Goal: Task Accomplishment & Management: Manage account settings

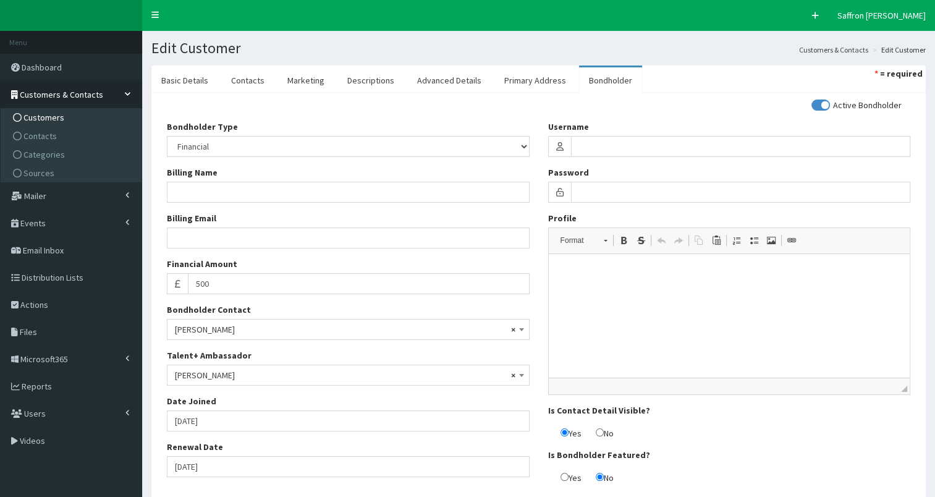
click at [17, 116] on icon at bounding box center [17, 117] width 9 height 9
click at [59, 121] on span "Customers" at bounding box center [43, 117] width 41 height 11
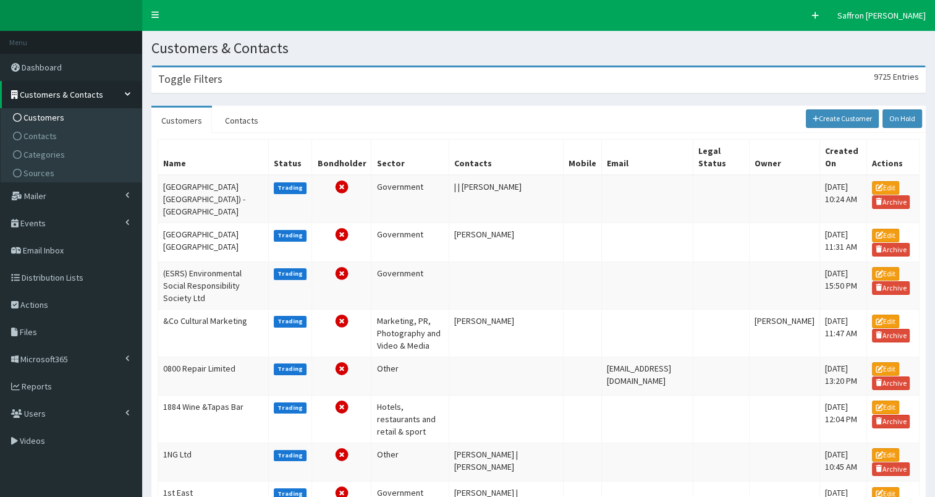
click at [237, 71] on div "Toggle Filters 9725 Entries" at bounding box center [538, 79] width 773 height 25
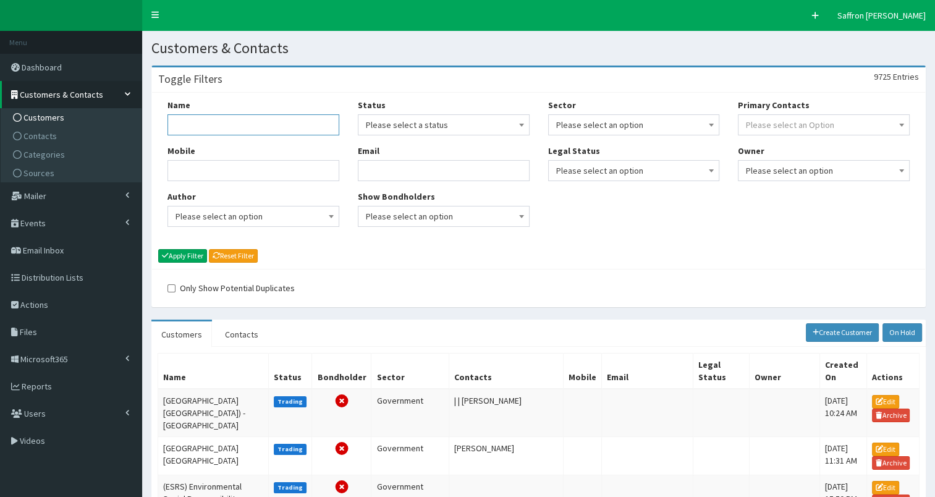
click at [224, 115] on input "Name" at bounding box center [253, 124] width 172 height 21
type input "ron dearing"
click at [158, 249] on button "Apply Filter" at bounding box center [182, 256] width 49 height 14
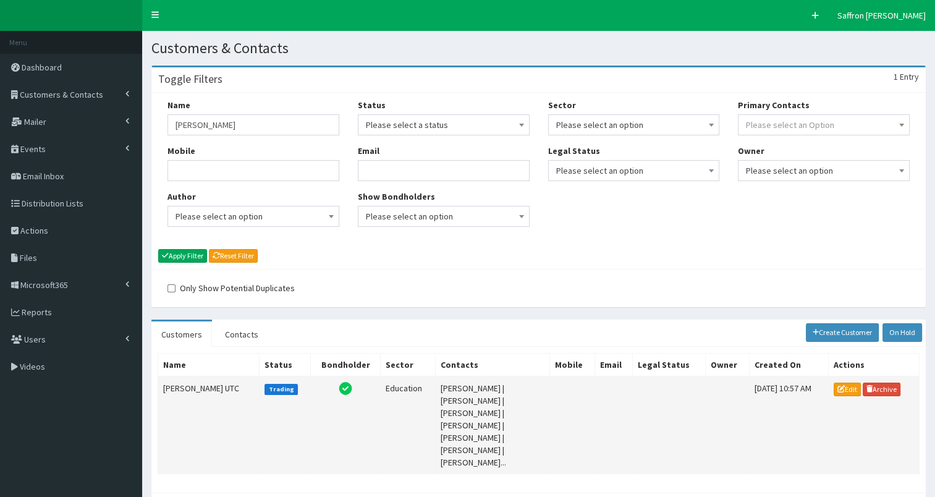
click at [204, 378] on td "[PERSON_NAME] UTC" at bounding box center [208, 425] width 101 height 98
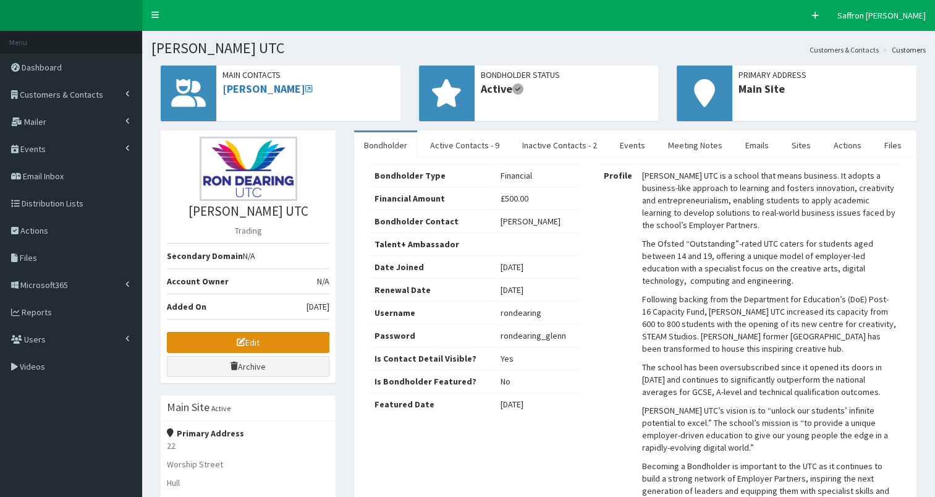
click at [261, 337] on link "Edit" at bounding box center [248, 342] width 163 height 21
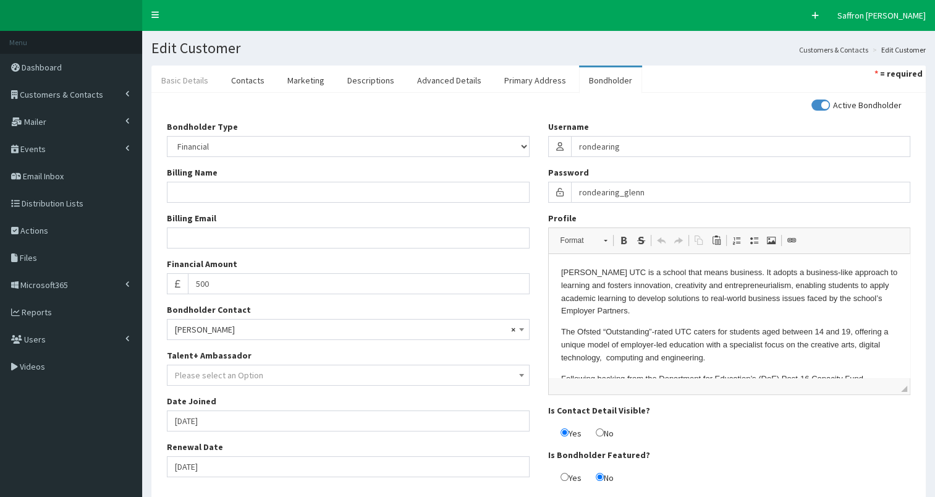
click at [206, 89] on link "Basic Details" at bounding box center [184, 80] width 67 height 26
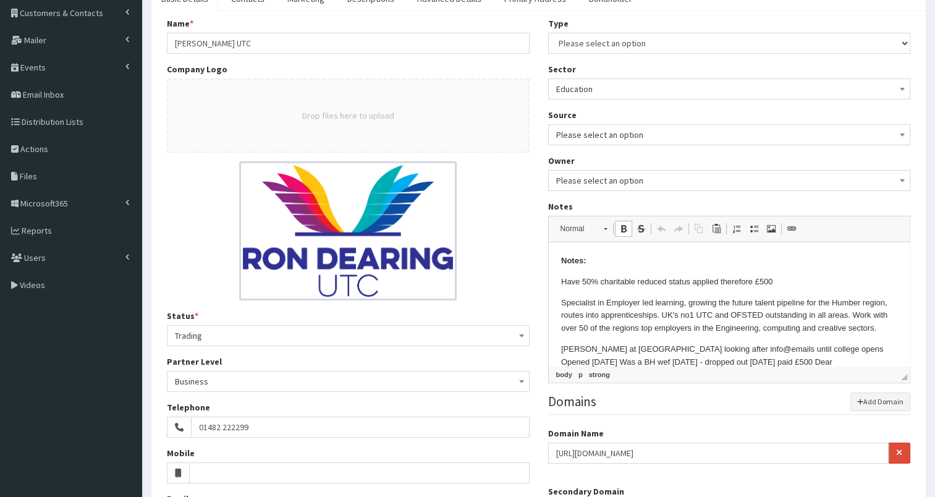
drag, startPoint x: 905, startPoint y: 287, endPoint x: 1475, endPoint y: 452, distance: 594.0
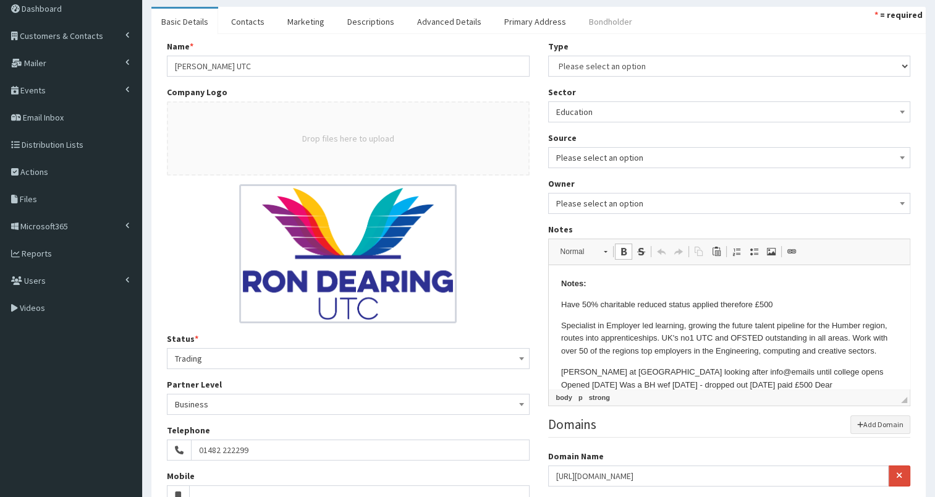
click at [602, 20] on link "Bondholder" at bounding box center [610, 22] width 63 height 26
